Goal: Task Accomplishment & Management: Manage account settings

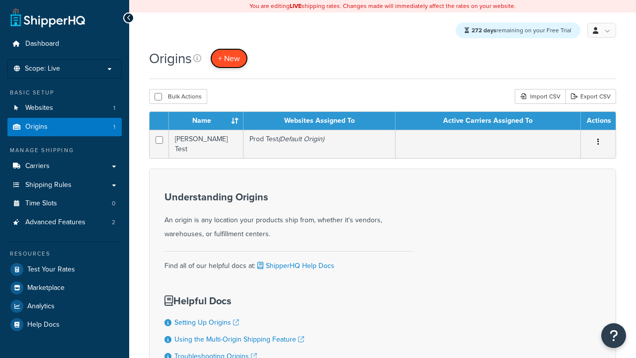
click at [230, 59] on span "+ New" at bounding box center [229, 58] width 22 height 11
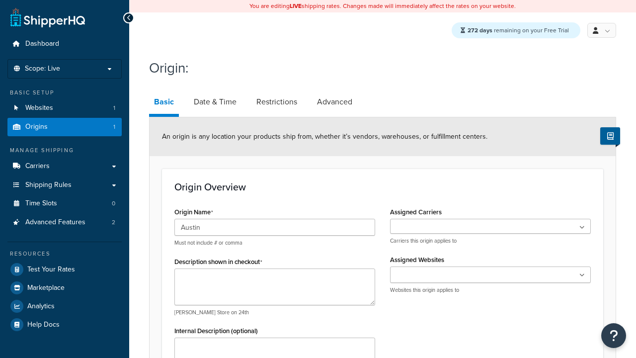
type input "Austin"
type textarea "Austin"
type input "Test Street"
type input "Austin"
select select "43"
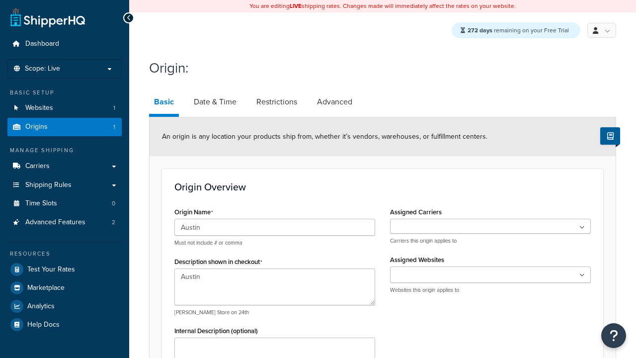
type input "Austin"
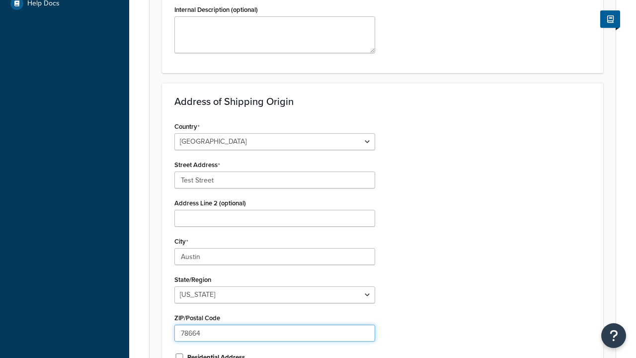
type input "78664"
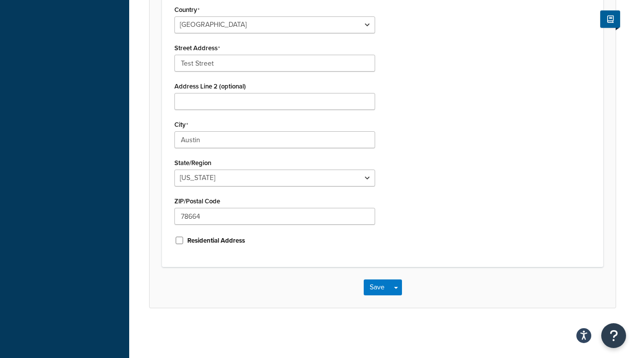
scroll to position [0, 0]
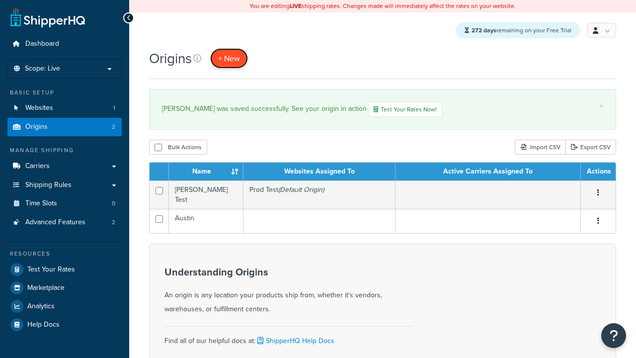
click at [230, 59] on span "+ New" at bounding box center [229, 58] width 22 height 11
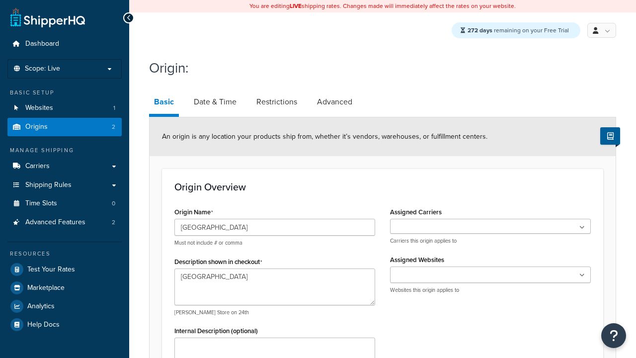
scroll to position [302, 0]
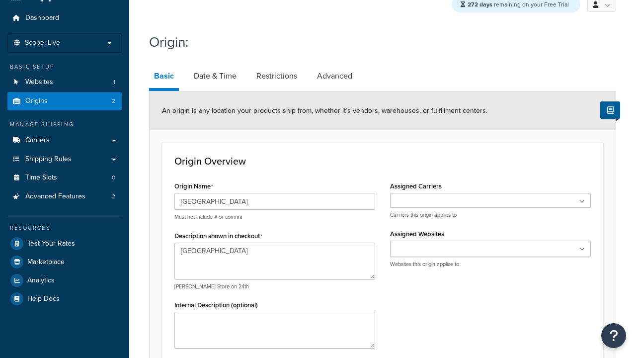
type textarea "[GEOGRAPHIC_DATA]"
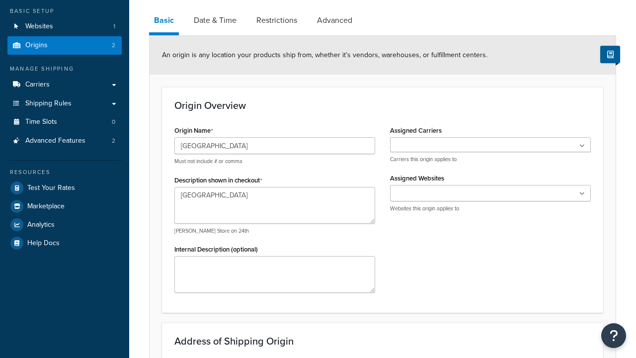
scroll to position [0, 0]
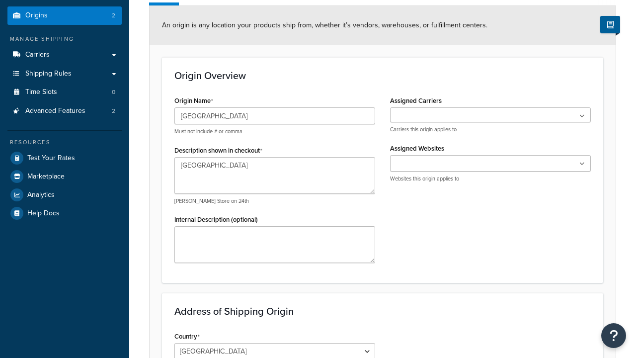
type input "Test Street"
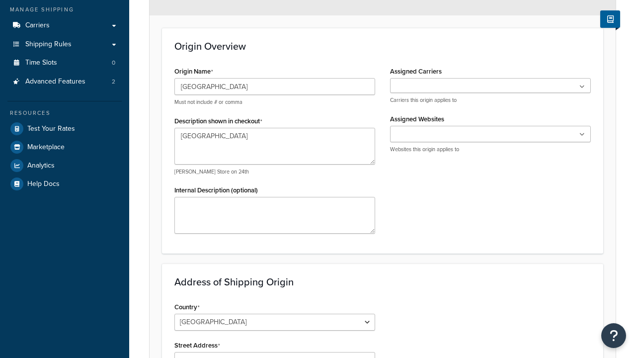
type input "Austin"
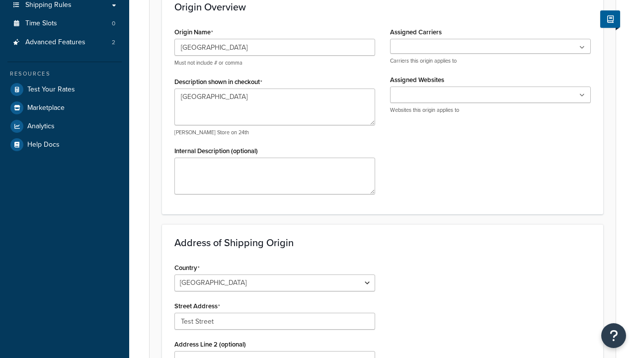
select select "43"
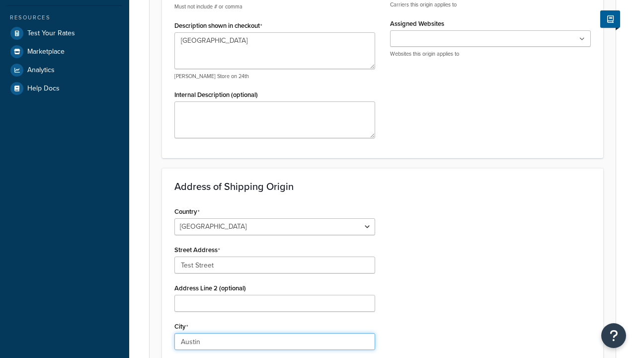
type input "Austin"
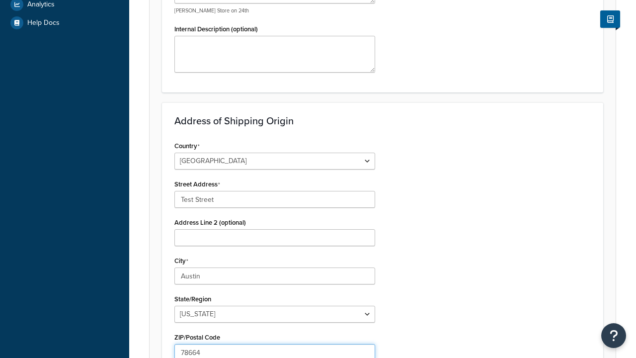
type input "78664"
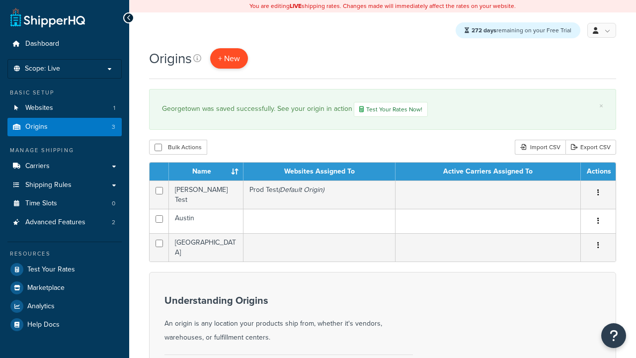
click at [230, 59] on span "+ New" at bounding box center [229, 58] width 22 height 11
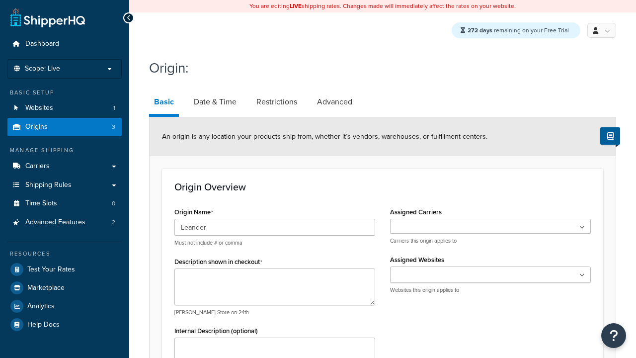
type input "Leander"
type textarea "Leander"
type input "Test Street"
type input "Austin"
select select "43"
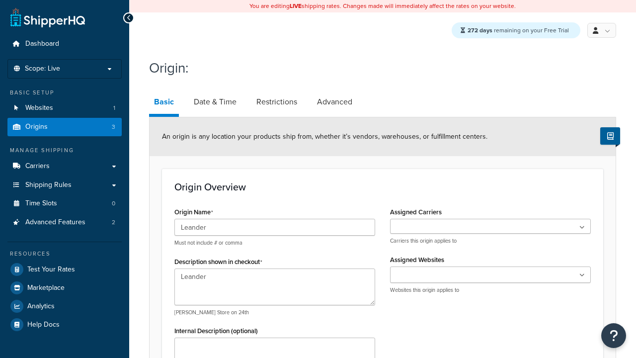
type input "Austin"
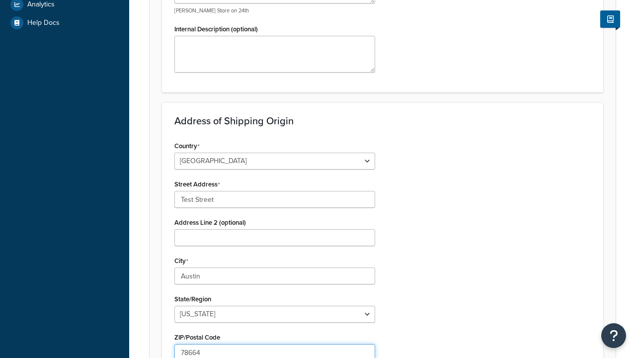
type input "78664"
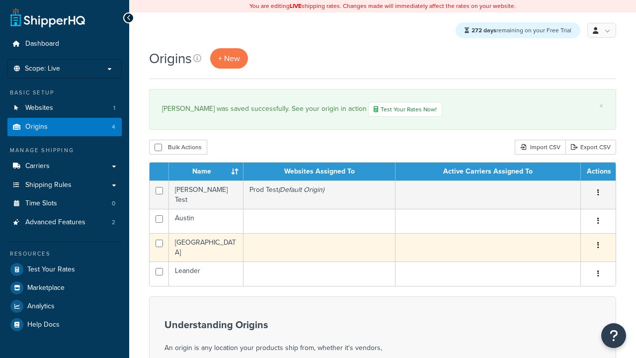
click at [598, 243] on icon "button" at bounding box center [598, 245] width 2 height 7
click at [0, 0] on link "Edit" at bounding box center [0, 0] width 0 height 0
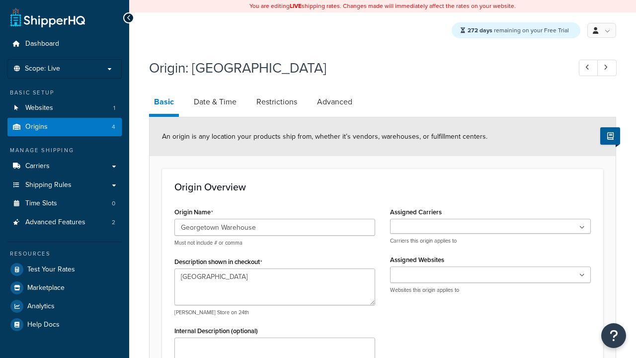
select select "43"
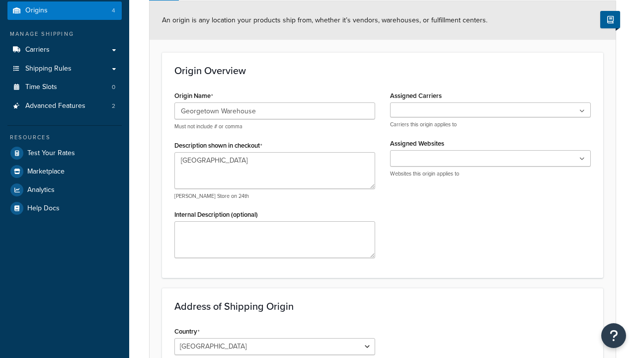
type input "Georgetown Warehouse"
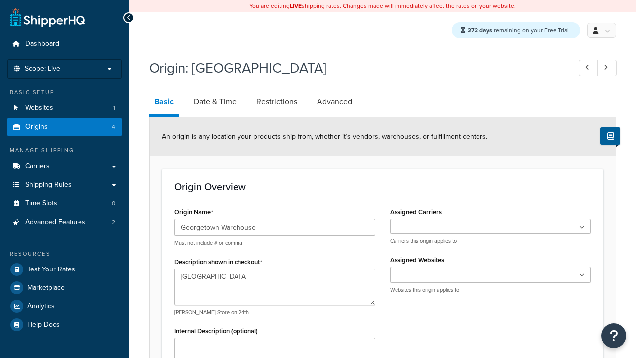
scroll to position [0, 0]
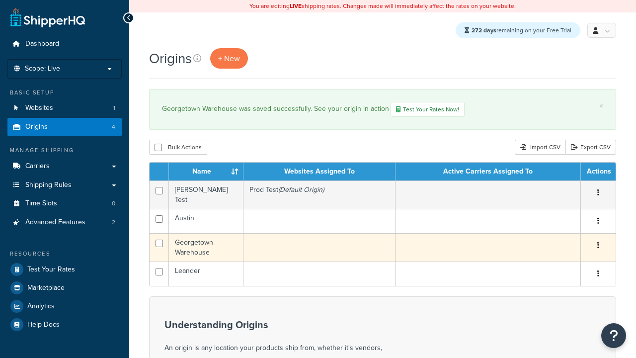
click at [598, 243] on icon "button" at bounding box center [598, 245] width 2 height 7
click at [0, 0] on link "Delete" at bounding box center [0, 0] width 0 height 0
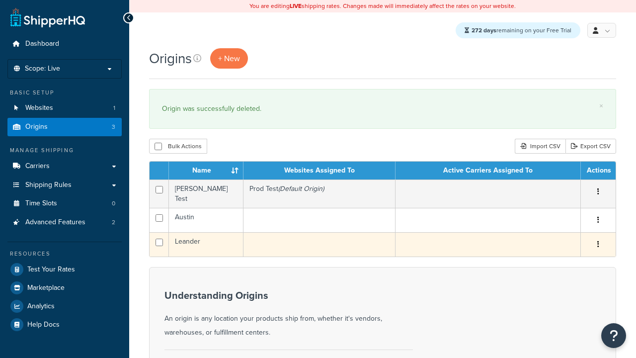
click at [598, 242] on icon "button" at bounding box center [598, 244] width 2 height 7
click at [0, 0] on link "Duplicate" at bounding box center [0, 0] width 0 height 0
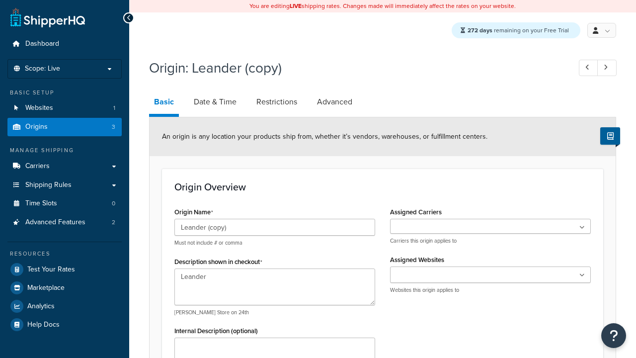
select select "43"
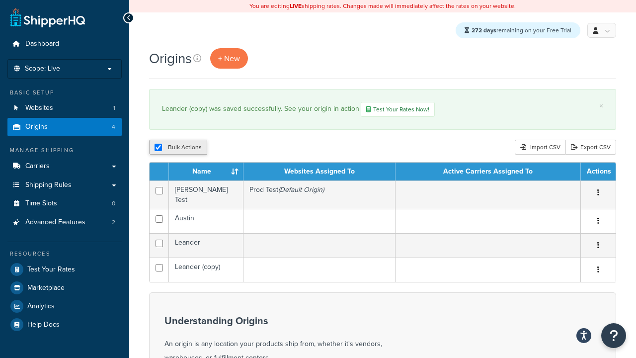
click at [193, 149] on button "Bulk Actions" at bounding box center [178, 147] width 58 height 15
checkbox input "true"
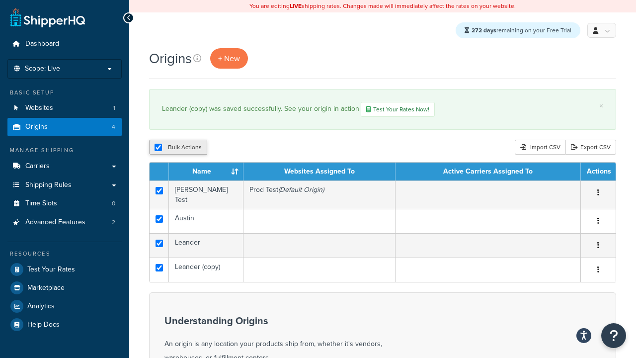
checkbox input "true"
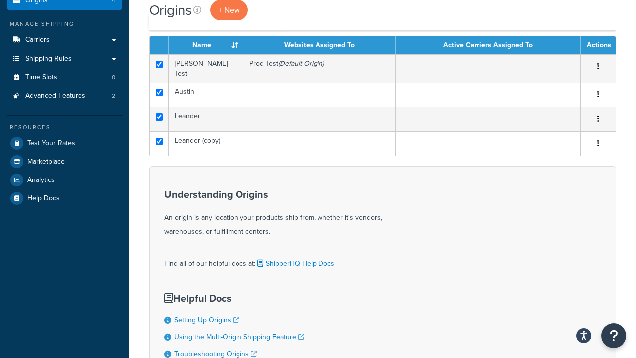
click at [264, 28] on button "Delete" at bounding box center [265, 20] width 34 height 15
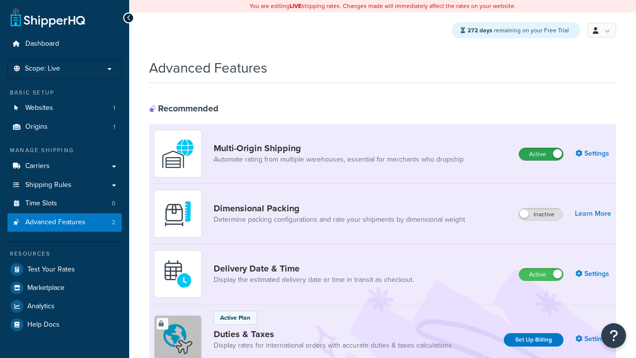
click at [541, 155] on label "Active" at bounding box center [541, 154] width 44 height 12
click at [541, 275] on label "Active" at bounding box center [541, 274] width 44 height 12
